Goal: Task Accomplishment & Management: Manage account settings

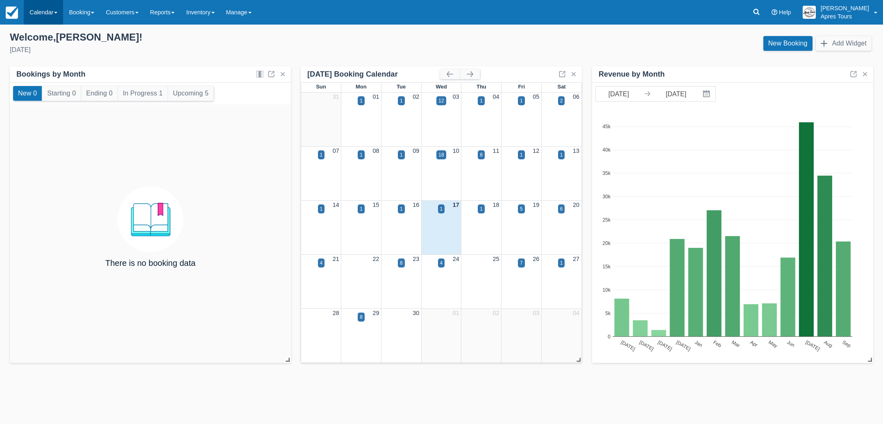
click at [41, 13] on link "Calendar" at bounding box center [43, 12] width 39 height 25
click at [40, 79] on link "Month" at bounding box center [56, 77] width 65 height 17
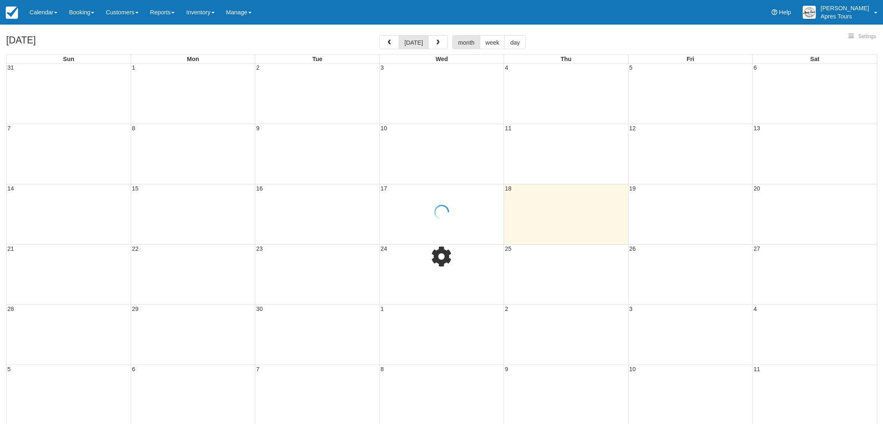
select select
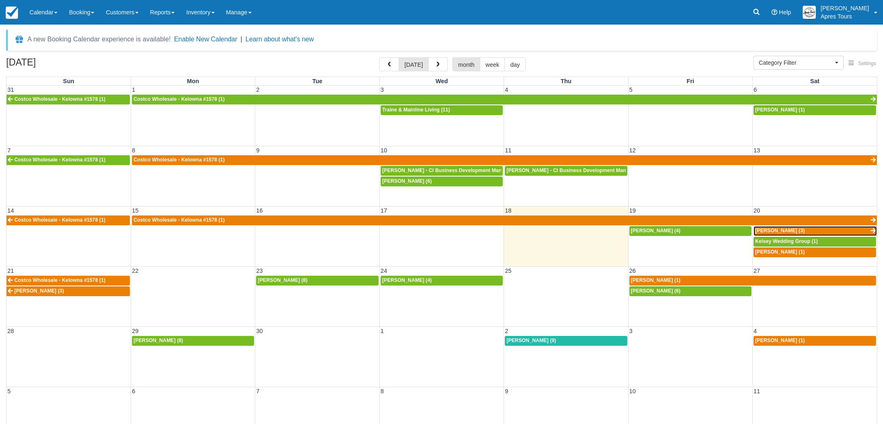
click at [809, 232] on link "Sharon Telford (3)" at bounding box center [814, 231] width 123 height 10
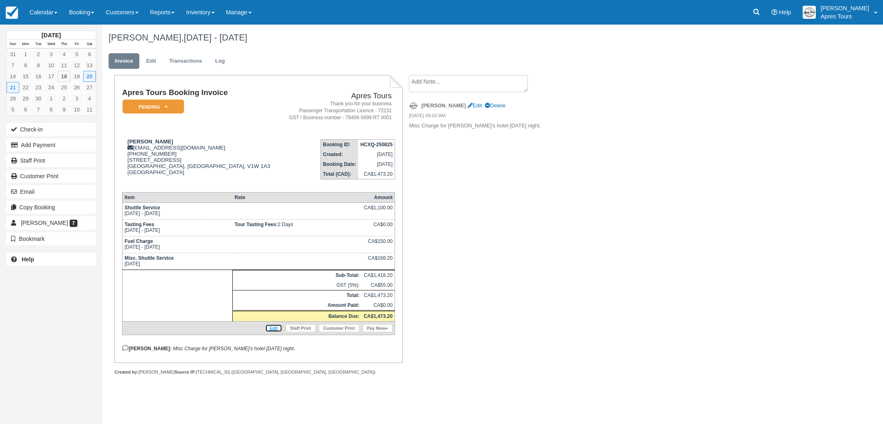
click at [270, 332] on link "Edit" at bounding box center [273, 328] width 17 height 8
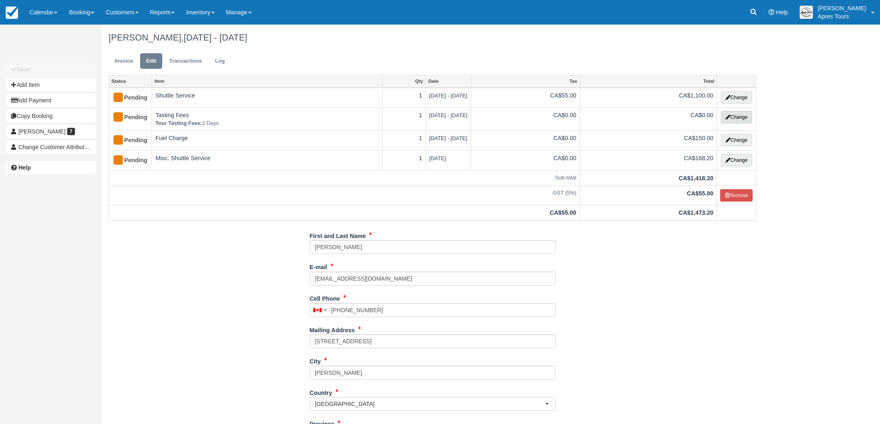
click at [737, 116] on button "Change" at bounding box center [736, 117] width 31 height 12
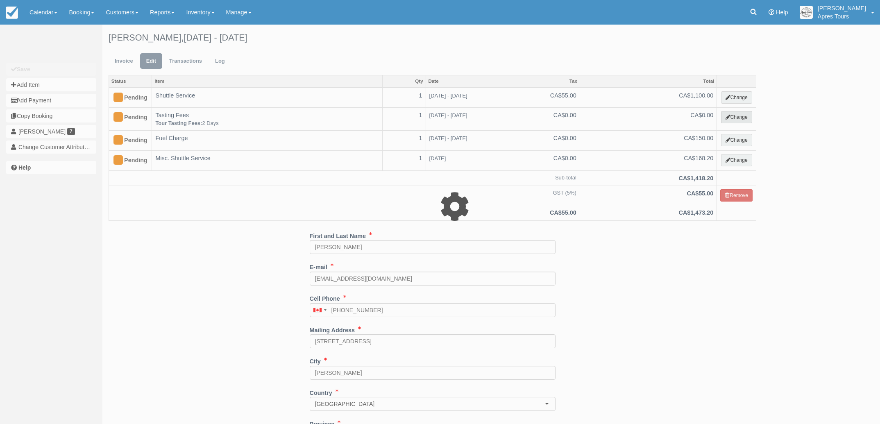
select select "4"
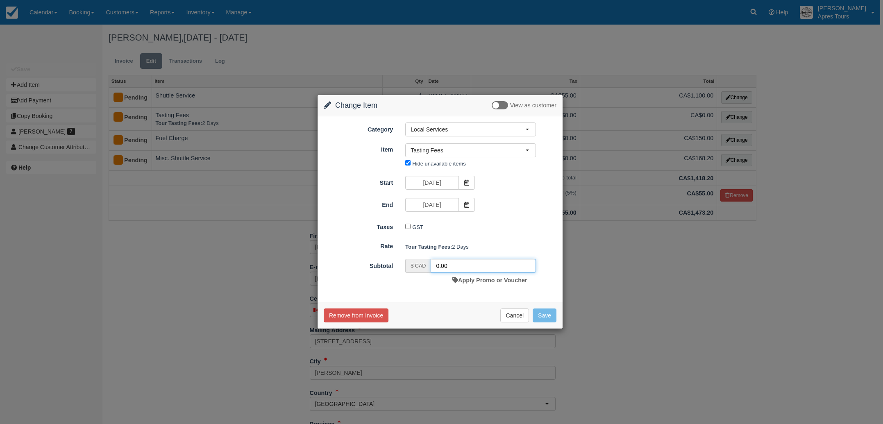
click at [464, 265] on input "0.00" at bounding box center [483, 266] width 105 height 14
type input "0"
type input "322.47"
click at [548, 313] on button "Save" at bounding box center [545, 316] width 24 height 14
checkbox input "false"
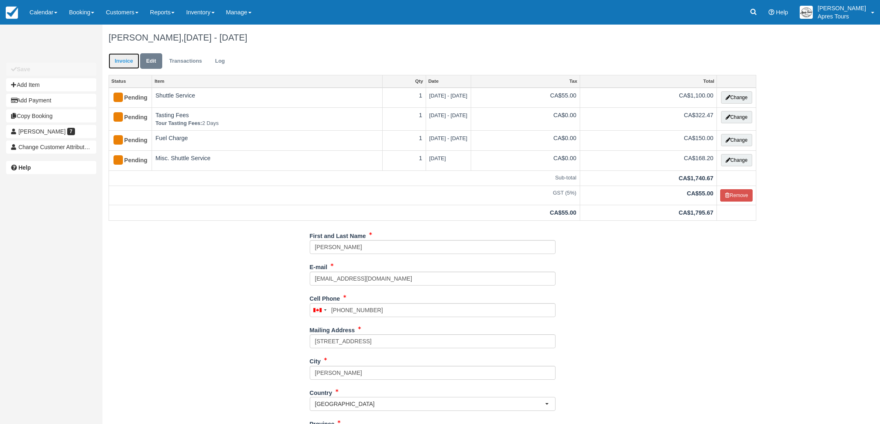
click at [123, 63] on link "Invoice" at bounding box center [124, 61] width 31 height 16
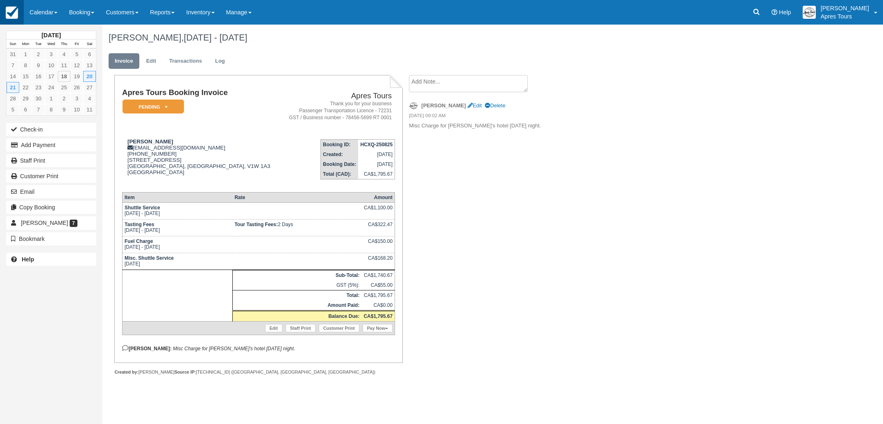
click at [14, 12] on img at bounding box center [12, 13] width 12 height 12
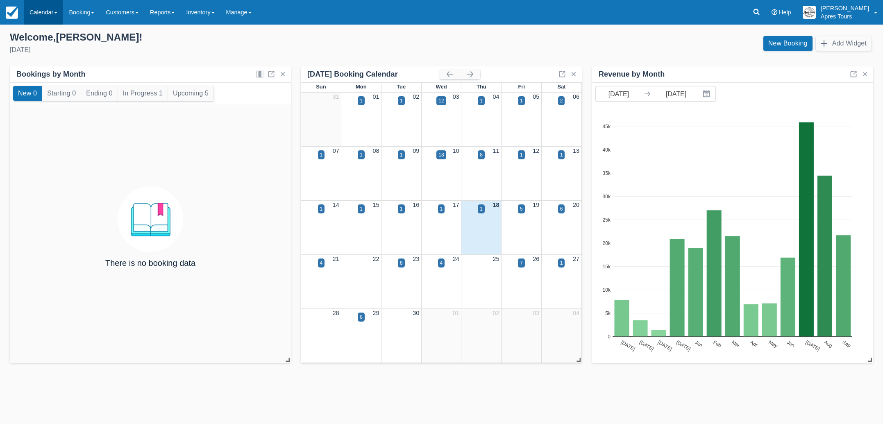
click at [48, 14] on link "Calendar" at bounding box center [43, 12] width 39 height 25
click at [43, 79] on link "Month" at bounding box center [56, 77] width 65 height 17
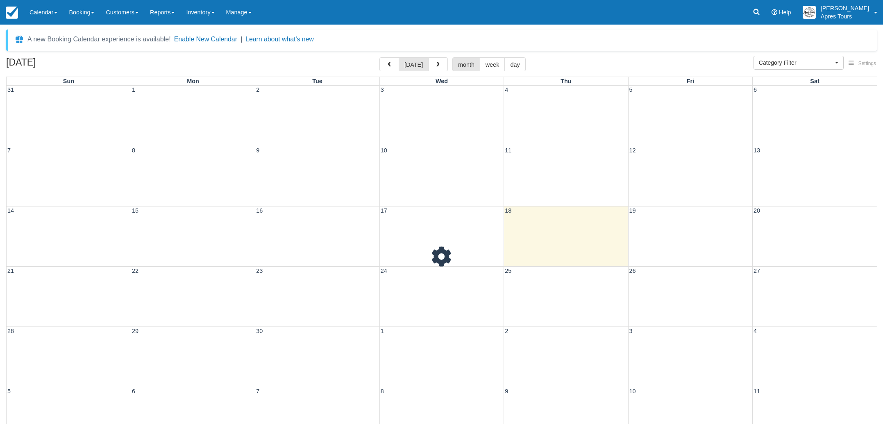
select select
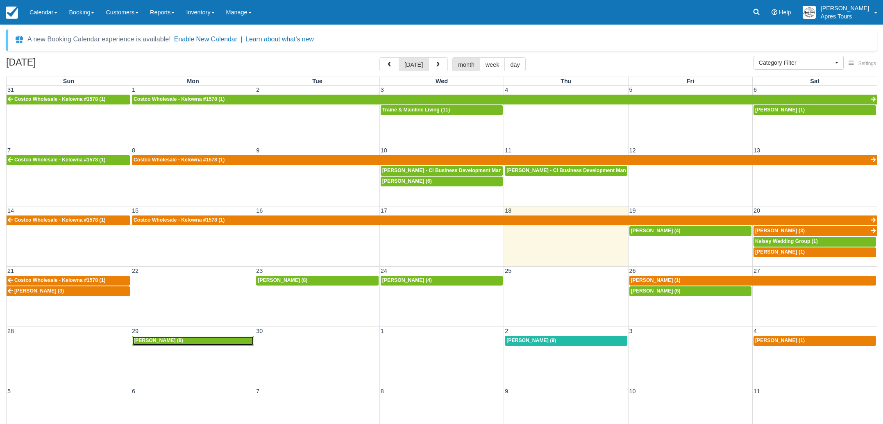
click at [182, 340] on div "[PERSON_NAME] (8)" at bounding box center [193, 341] width 119 height 7
select select
click at [427, 282] on div "Kevin Edgson (4)" at bounding box center [441, 280] width 119 height 7
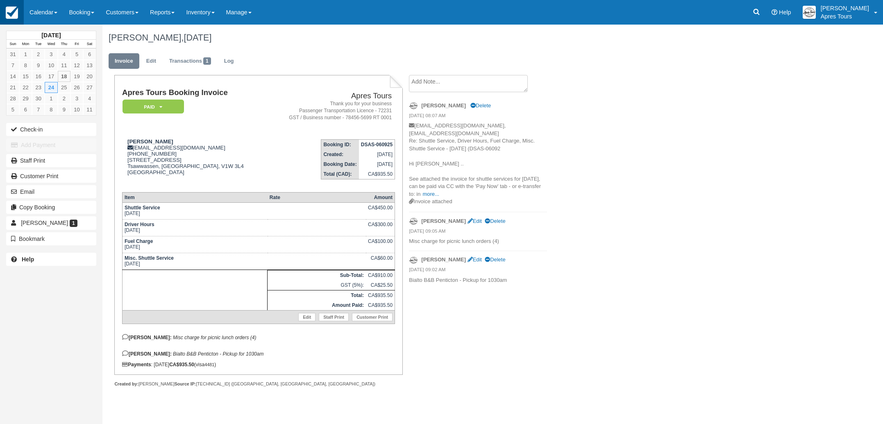
click at [11, 11] on img at bounding box center [12, 13] width 12 height 12
click at [40, 14] on link "Calendar" at bounding box center [43, 12] width 39 height 25
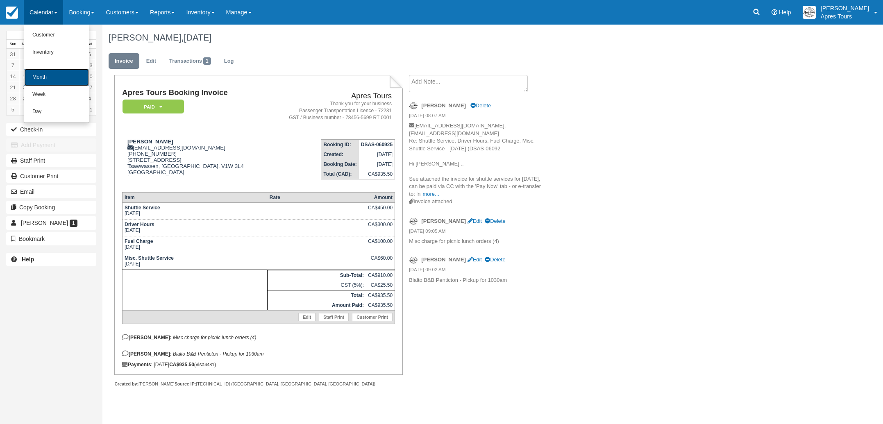
click at [45, 82] on link "Month" at bounding box center [56, 77] width 65 height 17
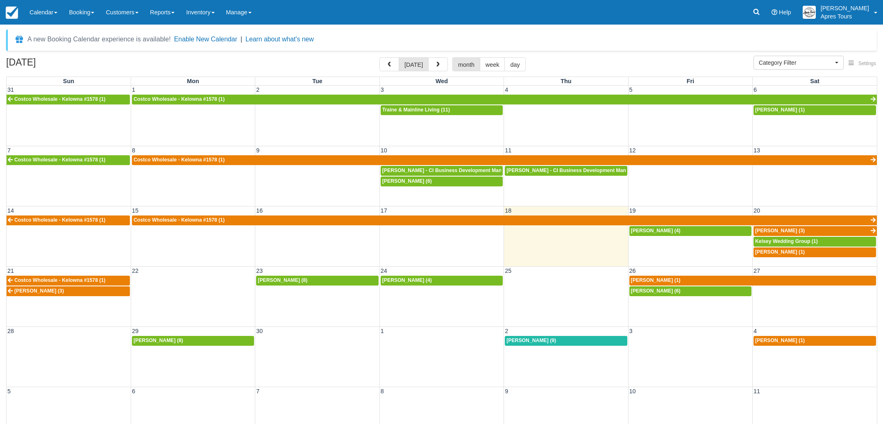
select select
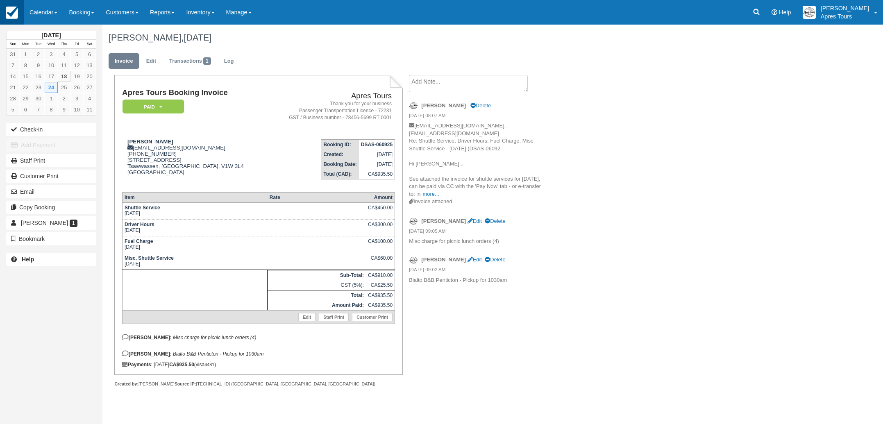
click at [13, 12] on img at bounding box center [12, 13] width 12 height 12
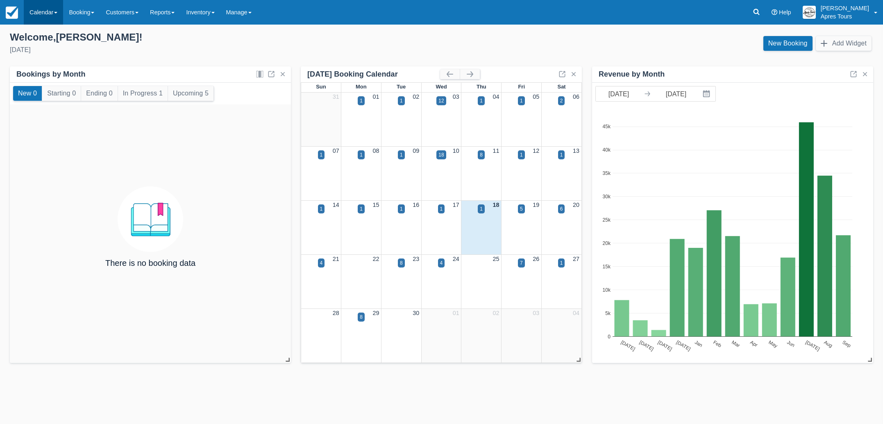
click at [40, 16] on link "Calendar" at bounding box center [43, 12] width 39 height 25
click at [34, 82] on link "Month" at bounding box center [56, 77] width 65 height 17
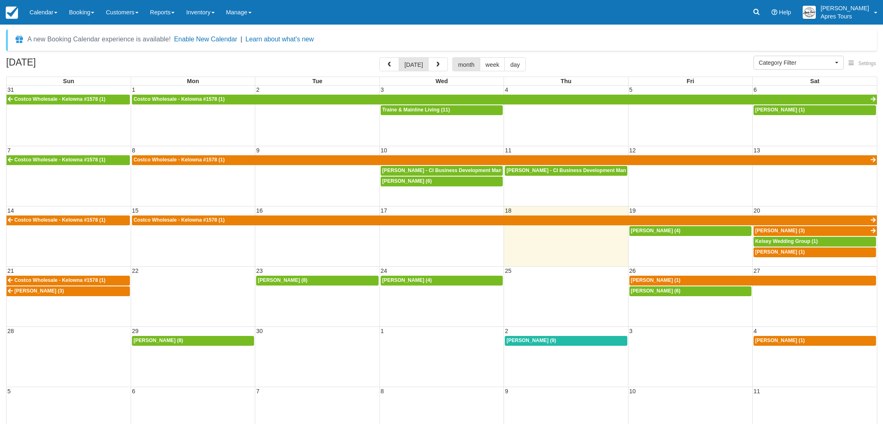
select select
